Goal: Transaction & Acquisition: Purchase product/service

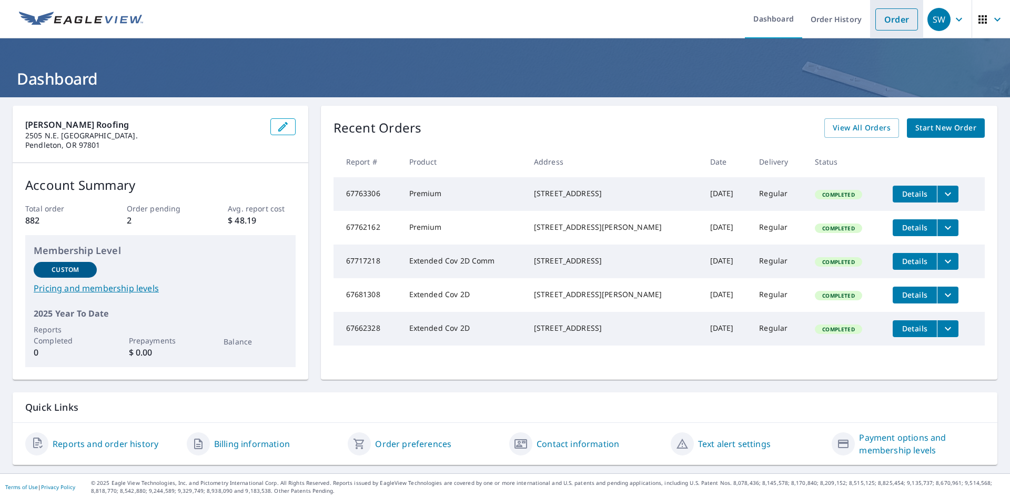
click at [892, 15] on link "Order" at bounding box center [897, 19] width 43 height 22
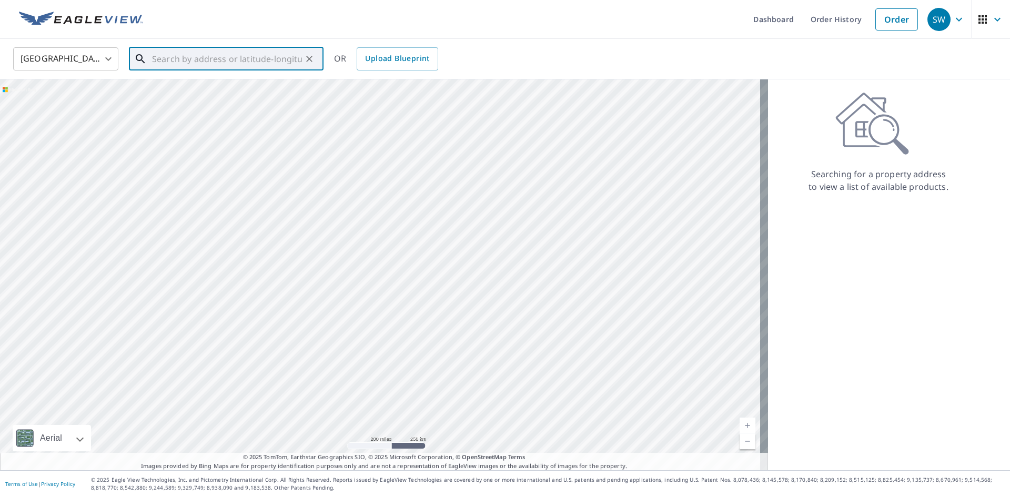
click at [260, 58] on input "text" at bounding box center [227, 58] width 150 height 29
click at [254, 84] on span "[STREET_ADDRESS]" at bounding box center [232, 89] width 165 height 13
type input "[STREET_ADDRESS]"
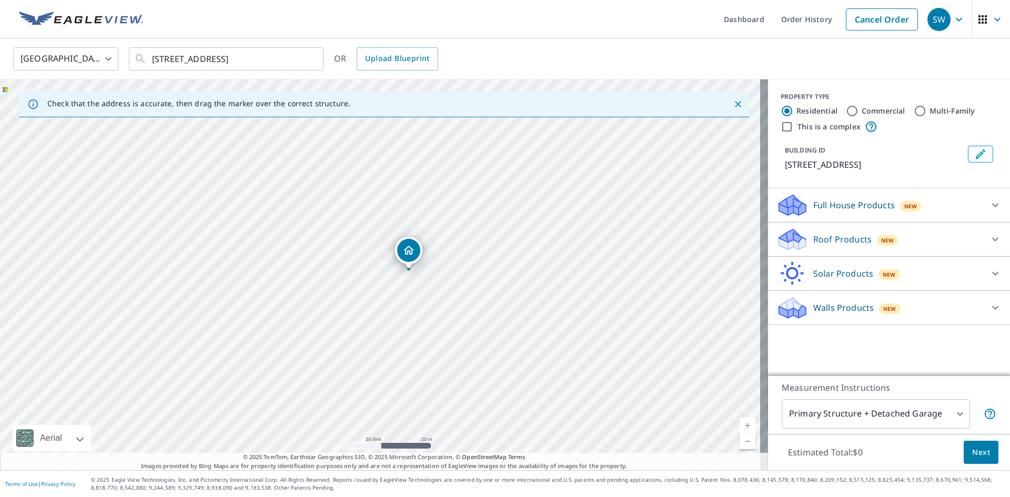
drag, startPoint x: 369, startPoint y: 226, endPoint x: 336, endPoint y: 203, distance: 40.7
click at [336, 203] on div "[STREET_ADDRESS]" at bounding box center [384, 274] width 768 height 391
drag, startPoint x: 371, startPoint y: 187, endPoint x: 379, endPoint y: 243, distance: 56.9
click at [379, 243] on div "[STREET_ADDRESS]" at bounding box center [384, 274] width 768 height 391
drag, startPoint x: 452, startPoint y: 178, endPoint x: 455, endPoint y: 194, distance: 16.1
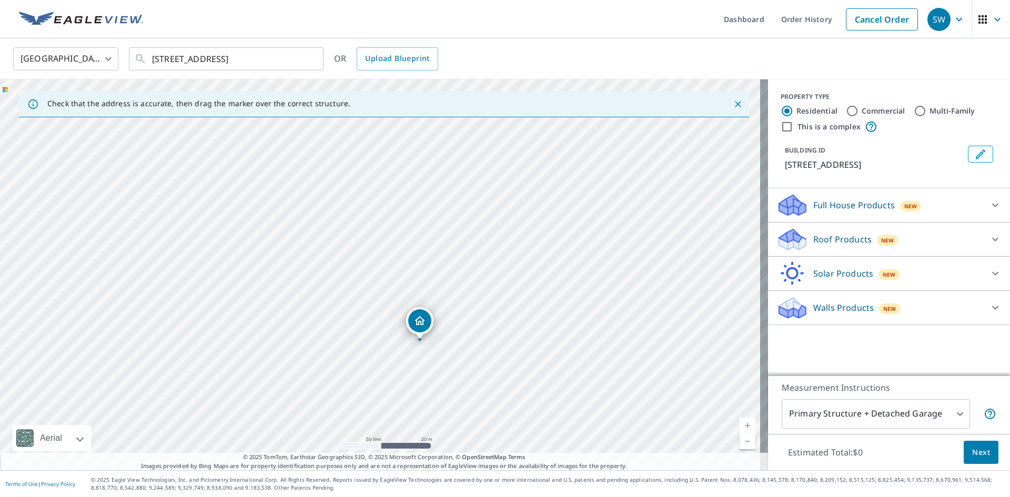
click at [455, 194] on div "[STREET_ADDRESS]" at bounding box center [384, 274] width 768 height 391
click at [794, 242] on icon at bounding box center [792, 243] width 27 height 13
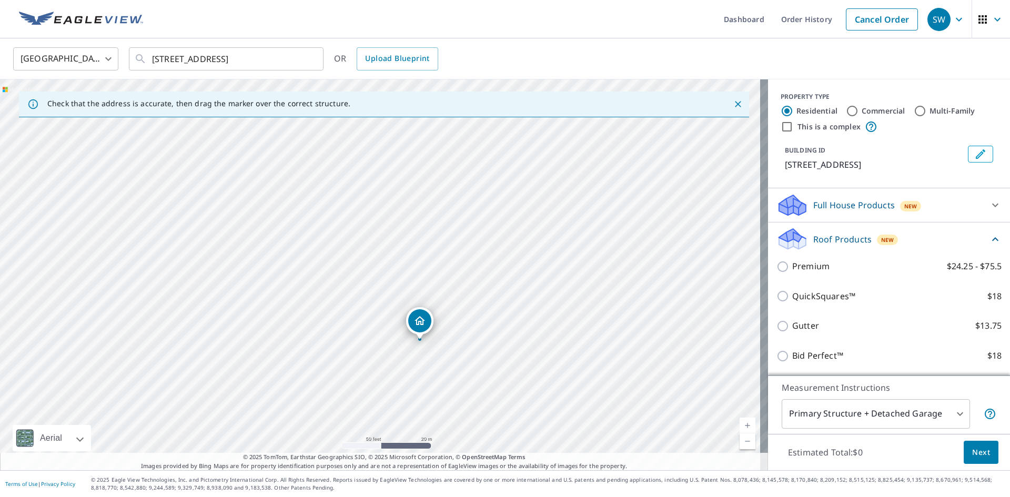
click at [846, 112] on input "Commercial" at bounding box center [852, 111] width 13 height 13
radio input "true"
type input "4"
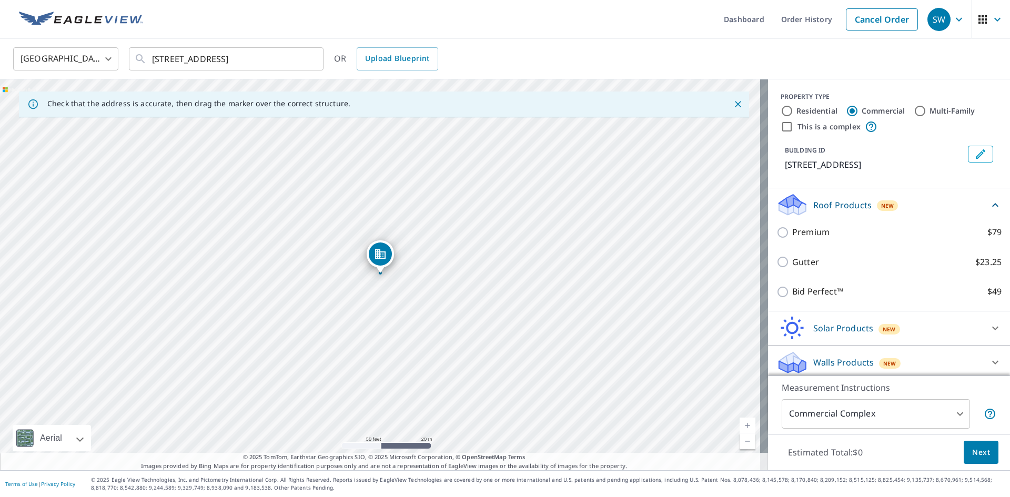
click at [781, 129] on input "This is a complex" at bounding box center [787, 127] width 13 height 13
checkbox input "true"
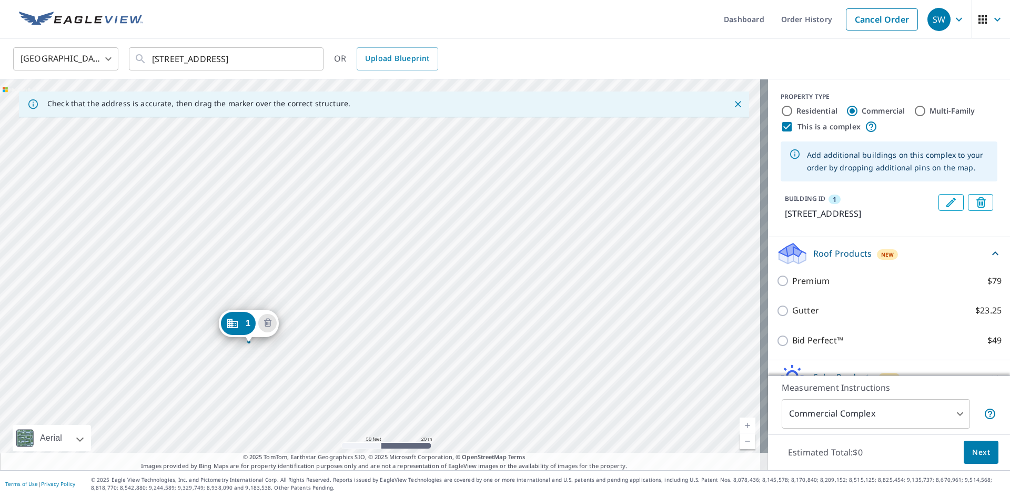
drag, startPoint x: 369, startPoint y: 250, endPoint x: 238, endPoint y: 319, distance: 148.5
click at [453, 253] on div "1 [STREET_ADDRESS]" at bounding box center [384, 274] width 768 height 391
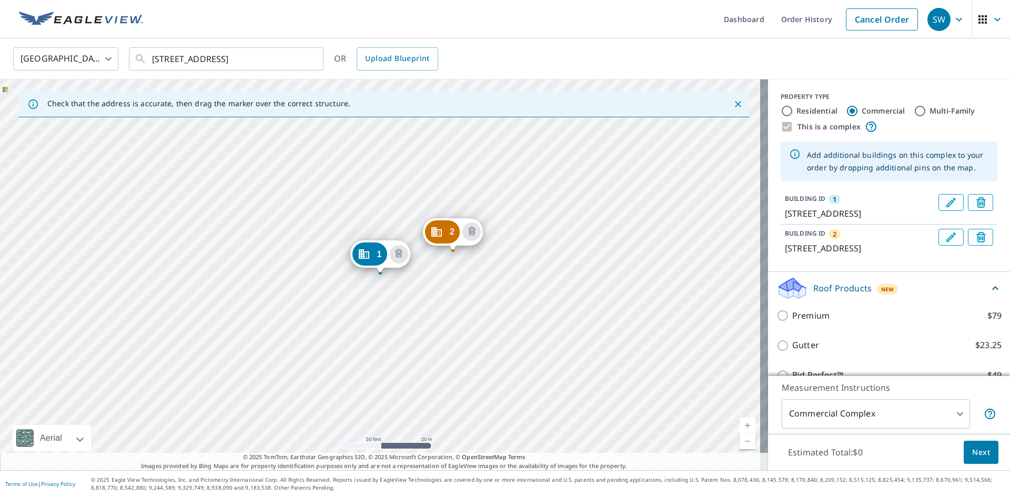
click at [517, 199] on div "2 [STREET_ADDRESS] 1 [STREET_ADDRESS]" at bounding box center [384, 274] width 768 height 391
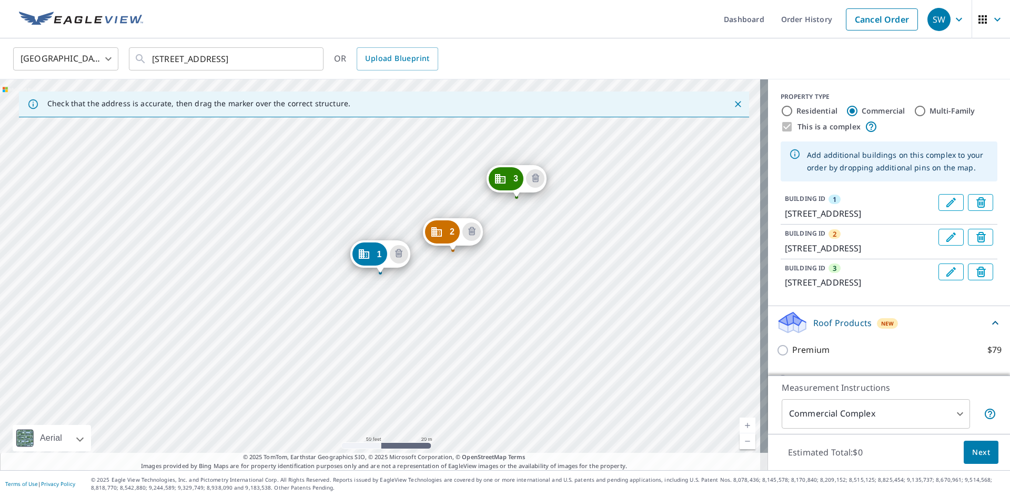
click at [573, 165] on div "2 [STREET_ADDRESS] 3 [STREET_ADDRESS] 1 [STREET_ADDRESS]" at bounding box center [384, 274] width 768 height 391
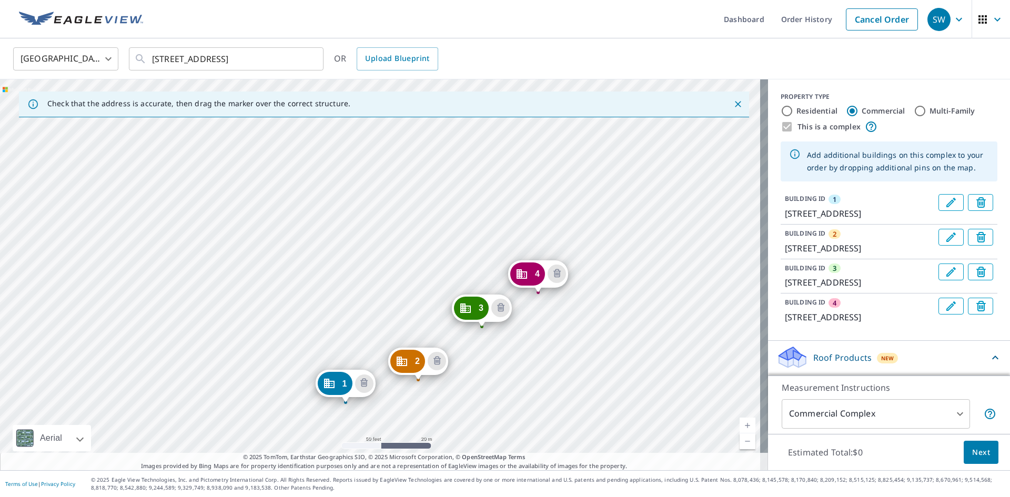
drag, startPoint x: 461, startPoint y: 128, endPoint x: 424, endPoint y: 262, distance: 139.1
click at [424, 262] on div "2 [STREET_ADDRESS] 3 [STREET_ADDRESS] 4 [STREET_ADDRESS] 1 [STREET_ADDRESS]" at bounding box center [384, 274] width 768 height 391
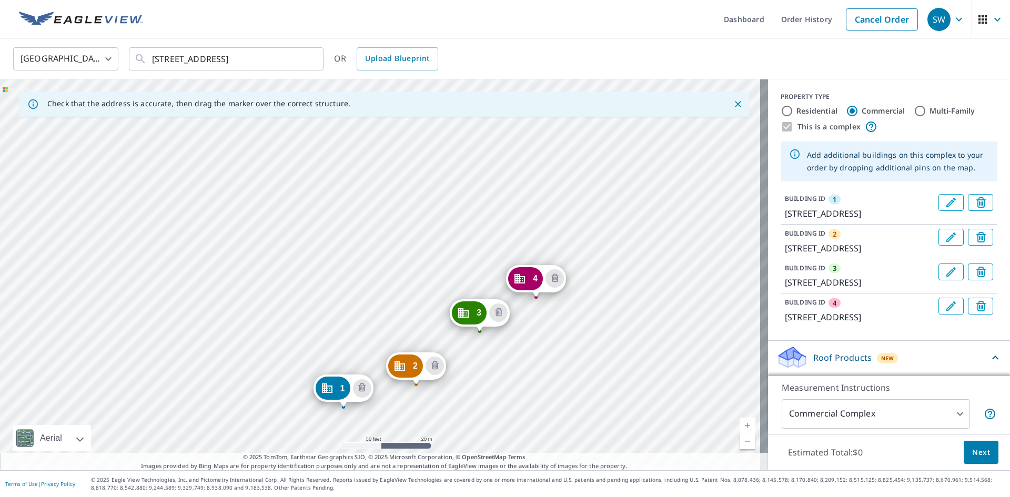
click at [537, 219] on div "2 [STREET_ADDRESS] 3 [STREET_ADDRESS] 4 [STREET_ADDRESS] 1 [STREET_ADDRESS]" at bounding box center [384, 274] width 768 height 391
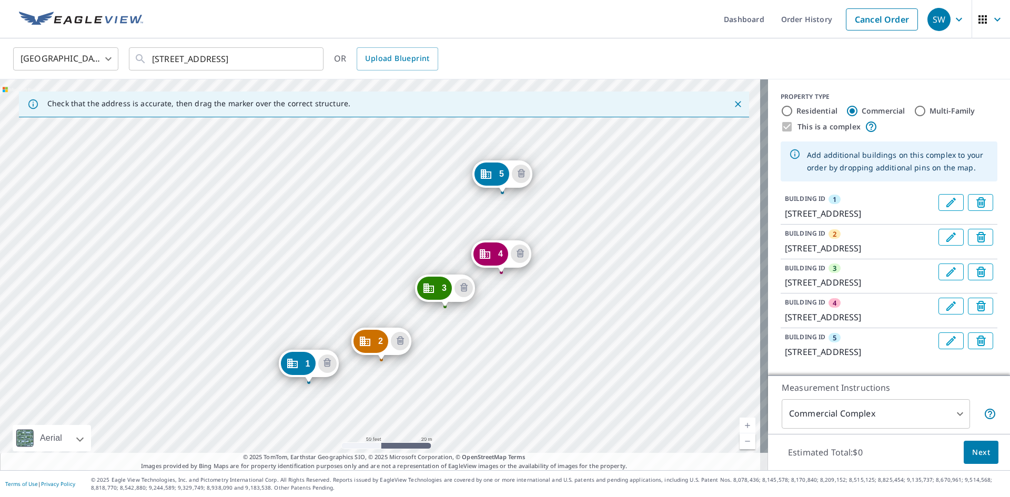
drag, startPoint x: 483, startPoint y: 154, endPoint x: 420, endPoint y: 250, distance: 114.9
click at [420, 250] on div "2 [STREET_ADDRESS] 3 [STREET_ADDRESS] 4 [STREET_ADDRESS] 5 [STREET_ADDRESS] 1 […" at bounding box center [384, 274] width 768 height 391
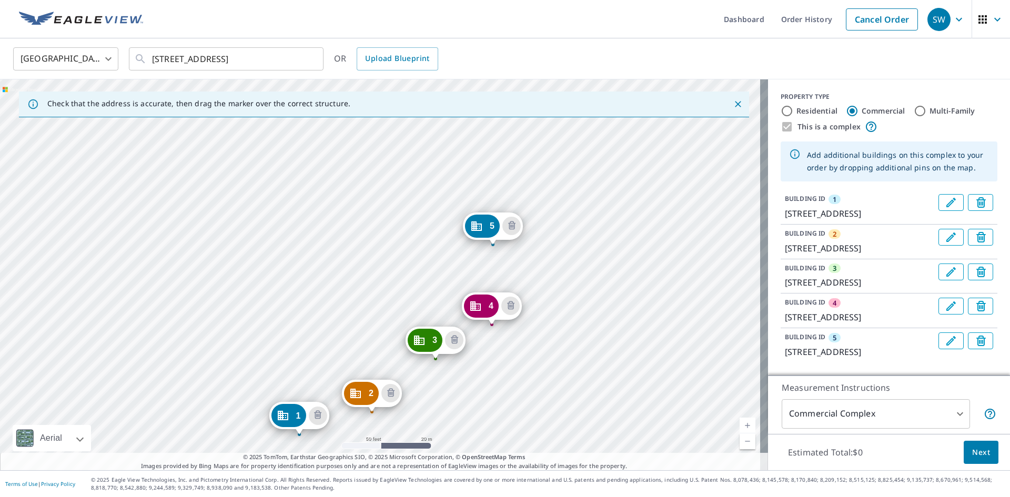
drag, startPoint x: 414, startPoint y: 155, endPoint x: 406, endPoint y: 204, distance: 49.7
click at [406, 204] on div "2 [STREET_ADDRESS] 3 [STREET_ADDRESS] 4 [STREET_ADDRESS] 5 [STREET_ADDRESS] 1 […" at bounding box center [384, 274] width 768 height 391
click at [479, 165] on div "2 [STREET_ADDRESS] 3 [STREET_ADDRESS] 4 [STREET_ADDRESS] 5 [STREET_ADDRESS] 1 […" at bounding box center [384, 274] width 768 height 391
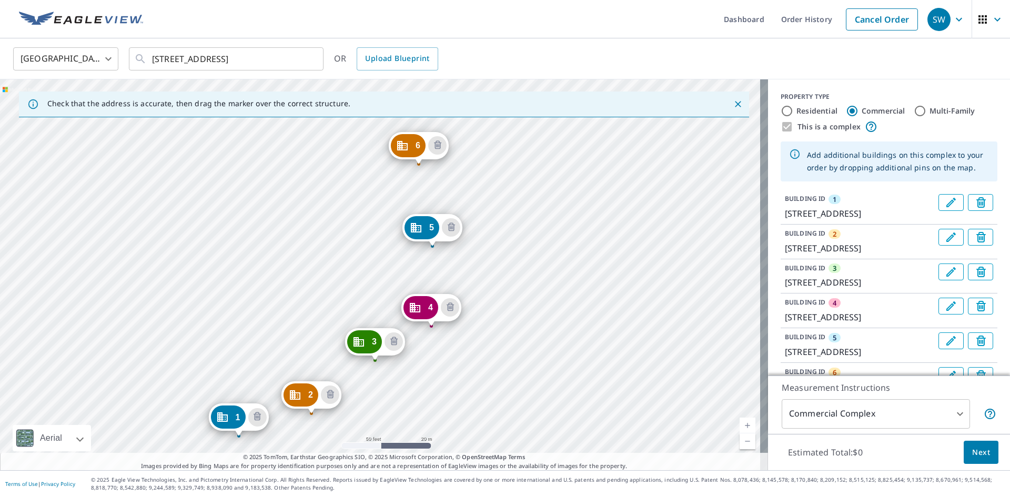
drag, startPoint x: 421, startPoint y: 167, endPoint x: 280, endPoint y: 330, distance: 216.0
click at [280, 330] on div "2 [STREET_ADDRESS] 3 [STREET_ADDRESS] 4 [STREET_ADDRESS] 5 [STREET_ADDRESS] 6 […" at bounding box center [384, 274] width 768 height 391
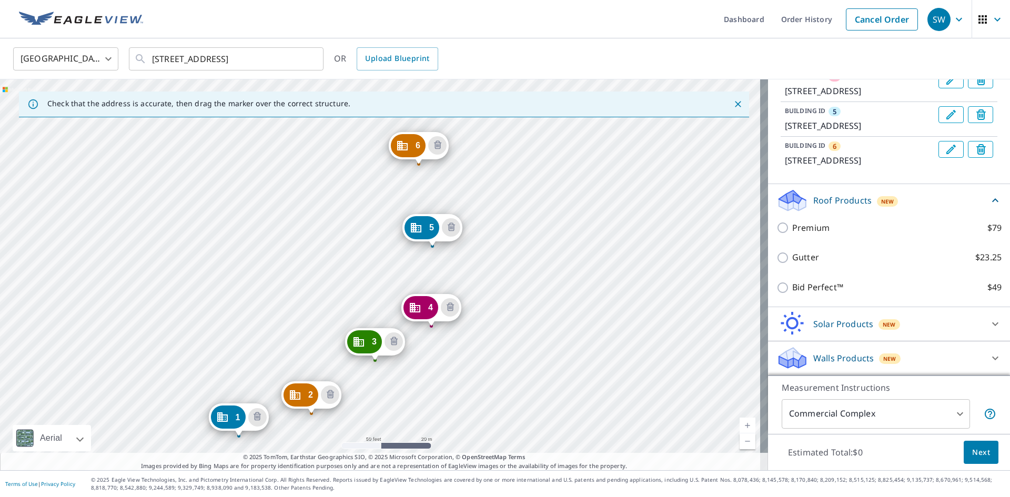
scroll to position [263, 0]
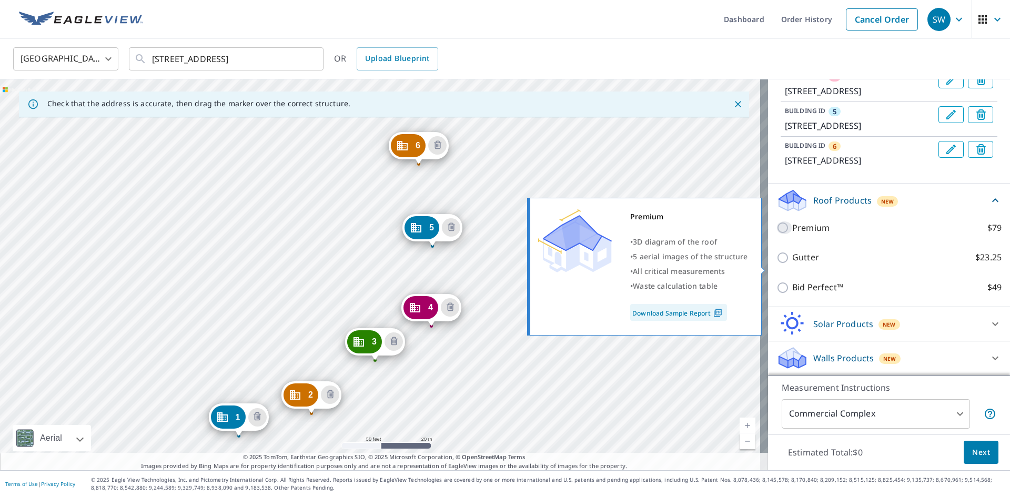
click at [777, 234] on input "Premium $79" at bounding box center [785, 228] width 16 height 13
checkbox input "true"
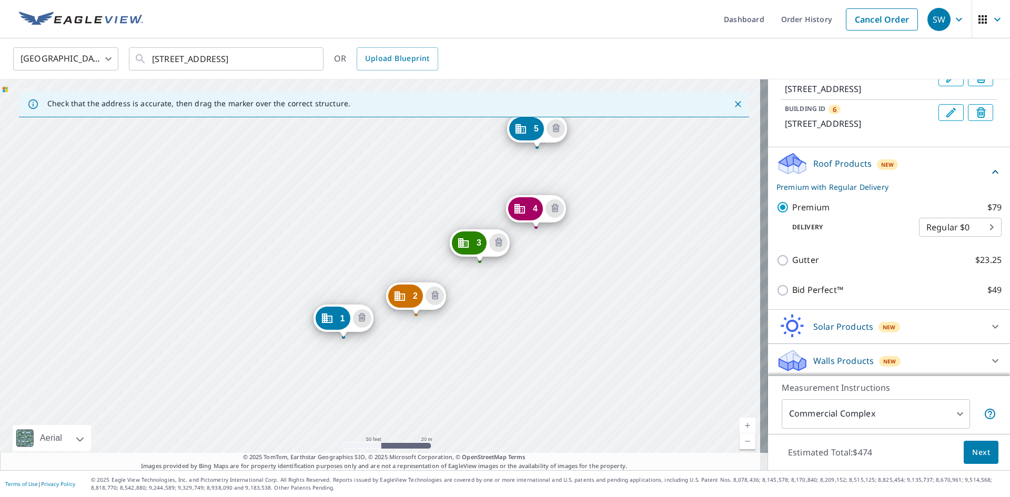
drag, startPoint x: 348, startPoint y: 210, endPoint x: 312, endPoint y: 275, distance: 74.0
click at [312, 275] on div "2 [STREET_ADDRESS] 3 [STREET_ADDRESS] 4 [STREET_ADDRESS] 5 [STREET_ADDRESS] 6 […" at bounding box center [384, 274] width 768 height 391
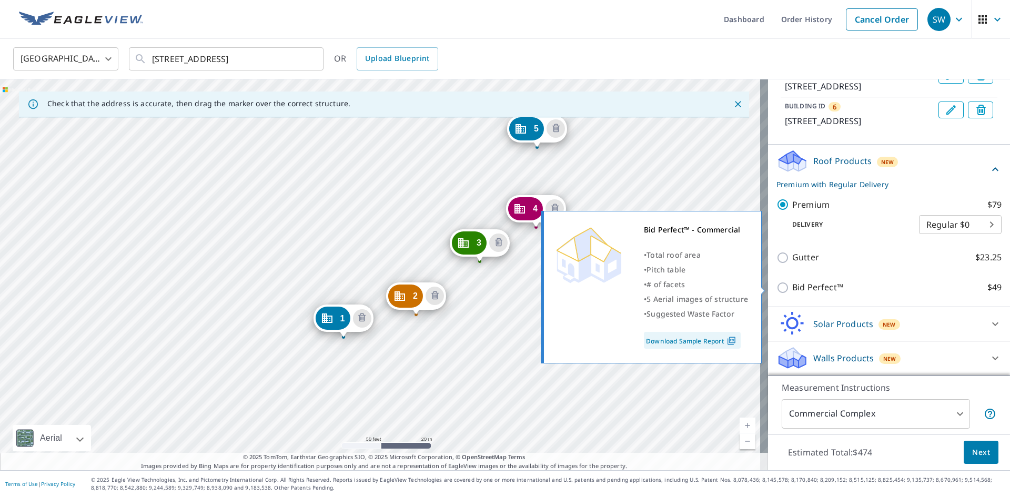
click at [777, 291] on input "Bid Perfect™ $49" at bounding box center [785, 288] width 16 height 13
checkbox input "true"
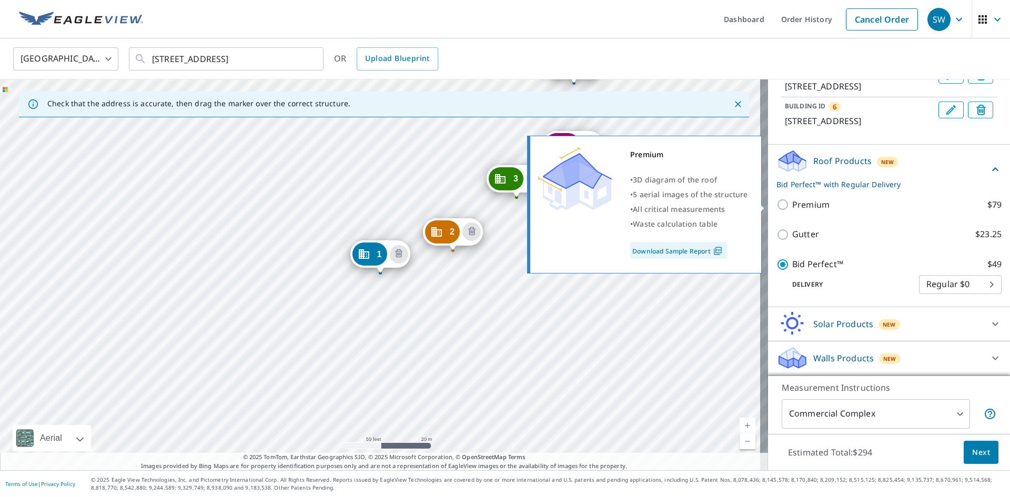
click at [780, 207] on input "Premium $79" at bounding box center [785, 204] width 16 height 13
checkbox input "true"
checkbox input "false"
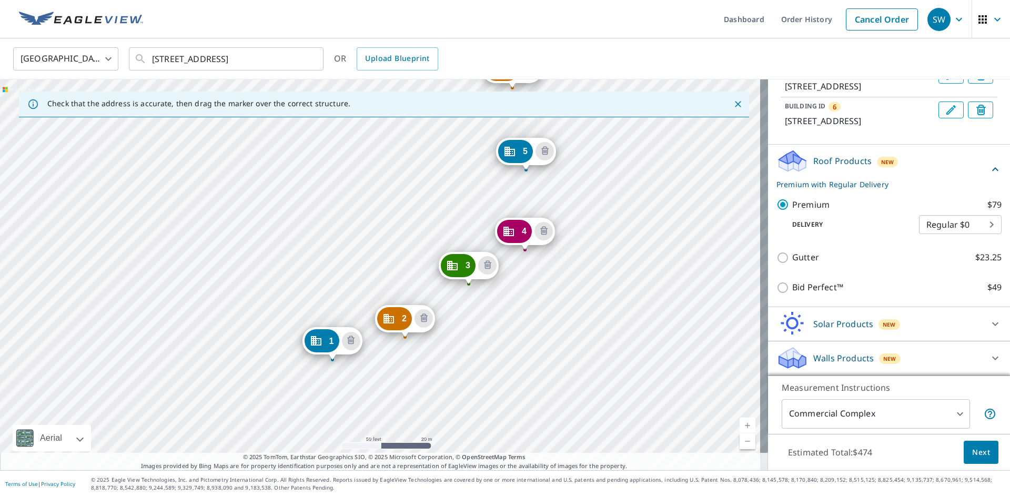
drag, startPoint x: 346, startPoint y: 197, endPoint x: 298, endPoint y: 284, distance: 99.2
click at [298, 284] on div "2 [STREET_ADDRESS] 3 [STREET_ADDRESS] 4 [STREET_ADDRESS] 5 [STREET_ADDRESS] 6 […" at bounding box center [384, 274] width 768 height 391
click at [964, 449] on button "Next" at bounding box center [981, 453] width 35 height 24
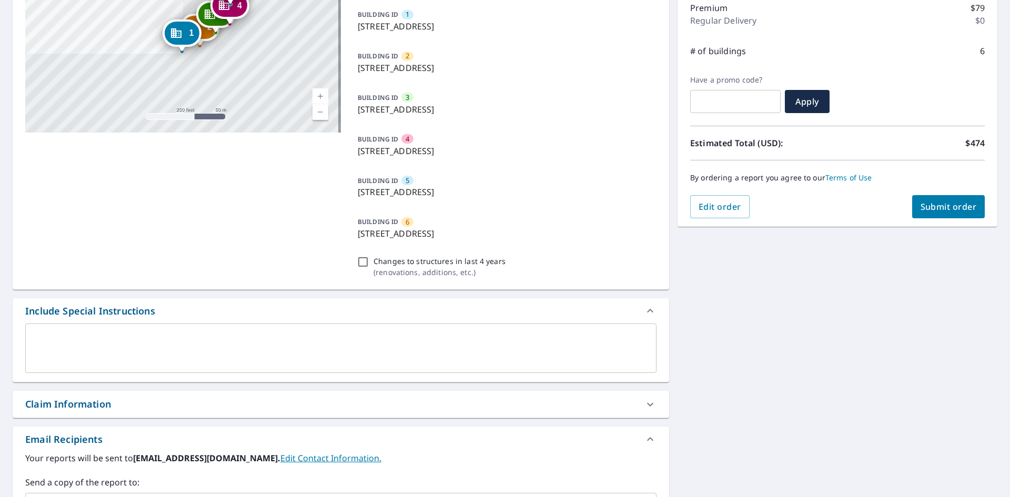
scroll to position [263, 0]
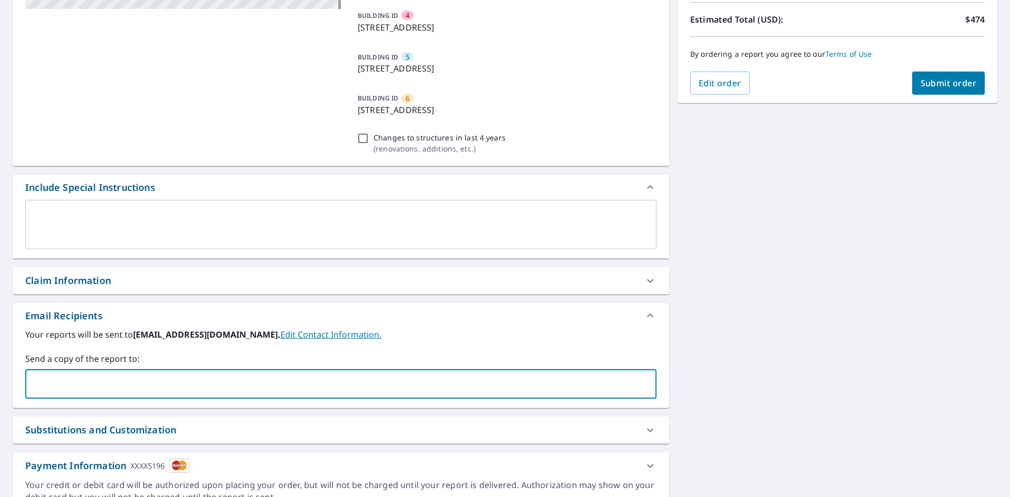
click at [197, 384] on input "text" at bounding box center [333, 384] width 606 height 20
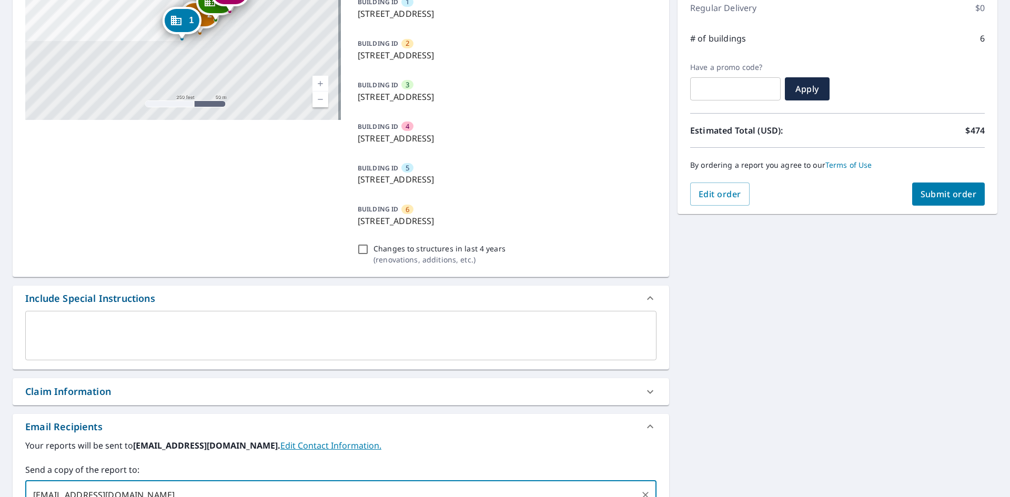
scroll to position [158, 0]
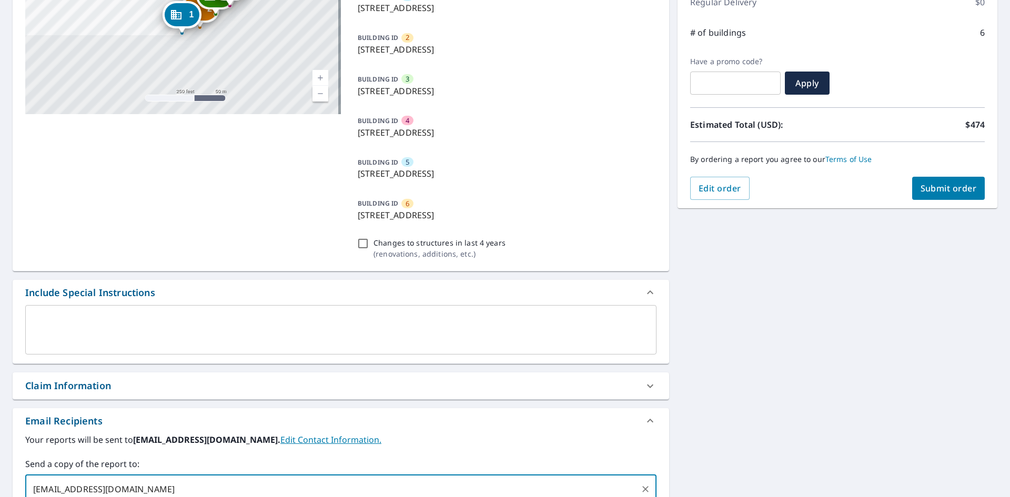
type input "[EMAIL_ADDRESS][DOMAIN_NAME]"
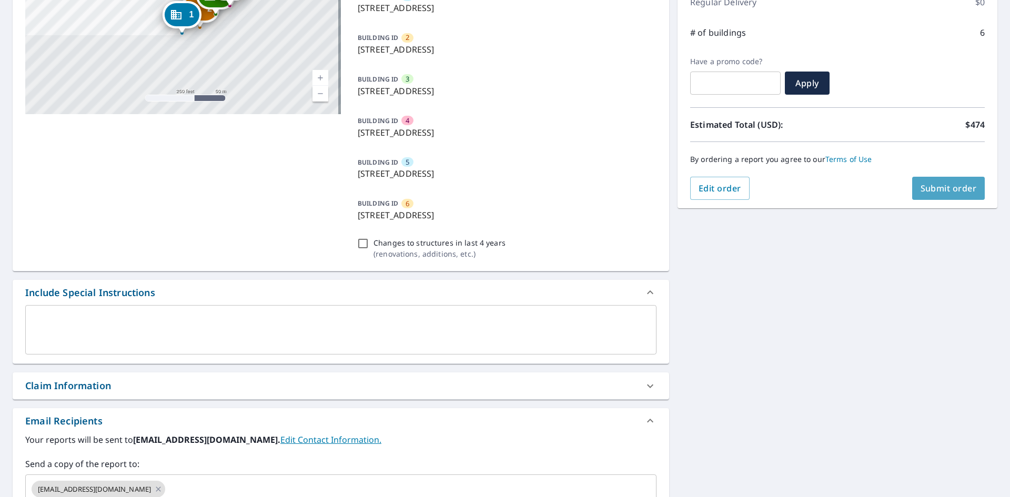
click at [946, 189] on span "Submit order" at bounding box center [949, 189] width 56 height 12
